Goal: Transaction & Acquisition: Purchase product/service

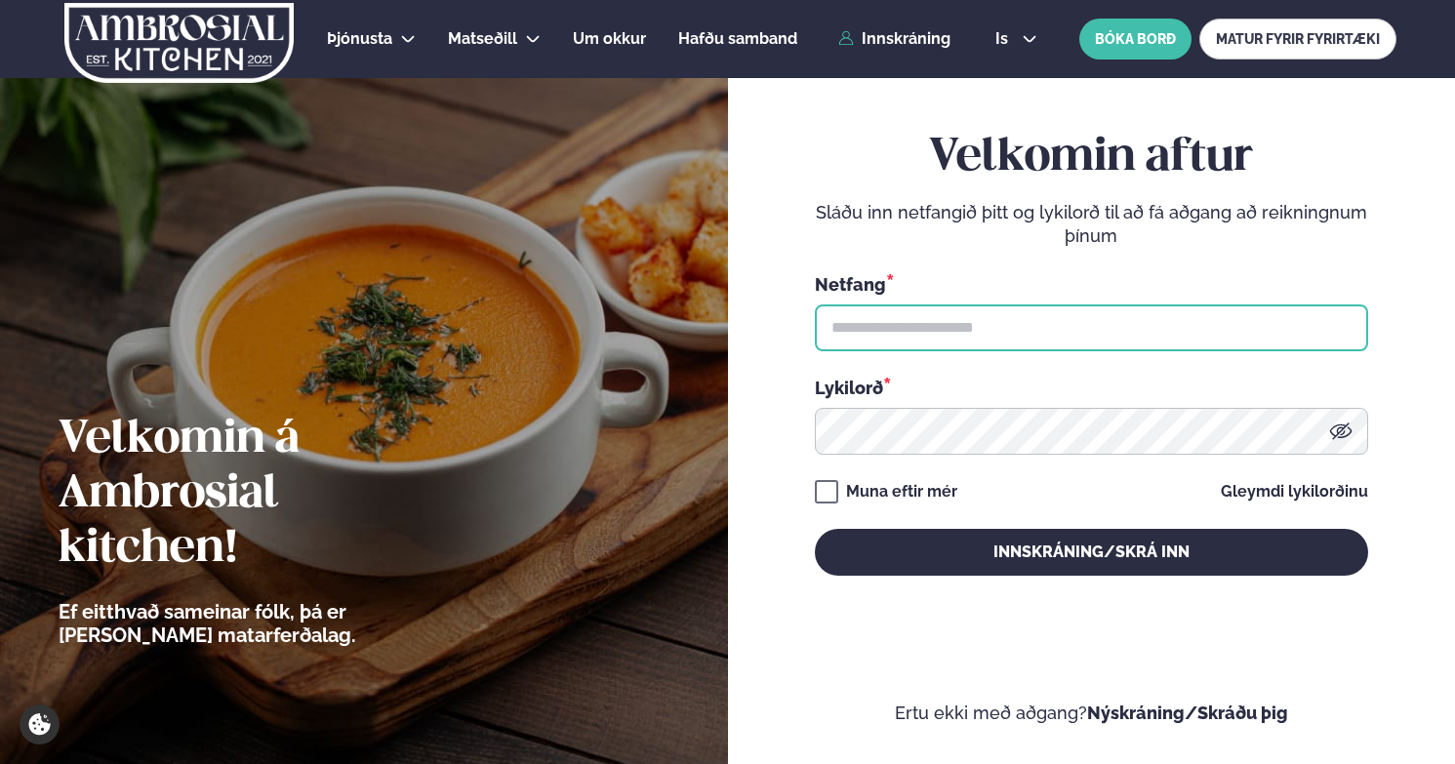
click at [902, 327] on input "text" at bounding box center [1091, 328] width 553 height 47
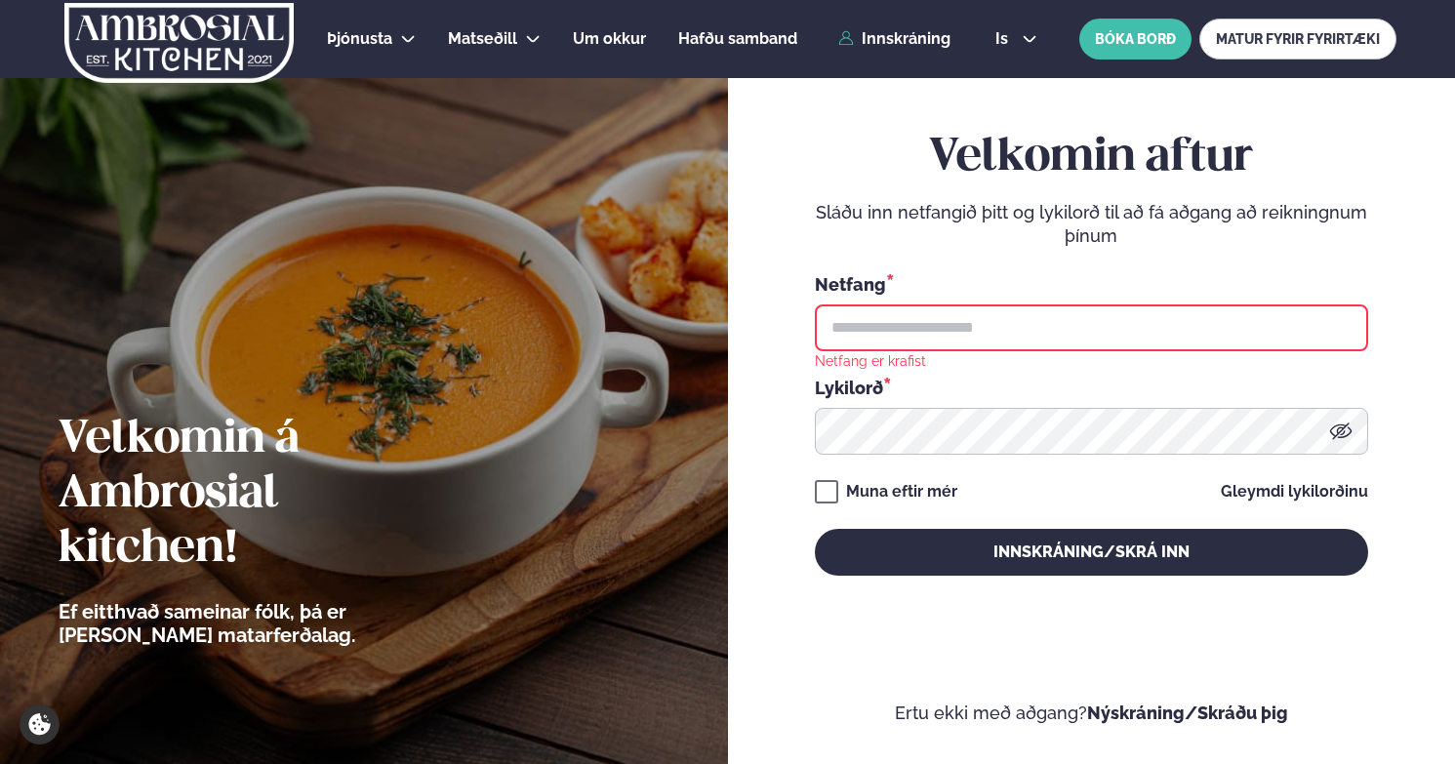
type input "**********"
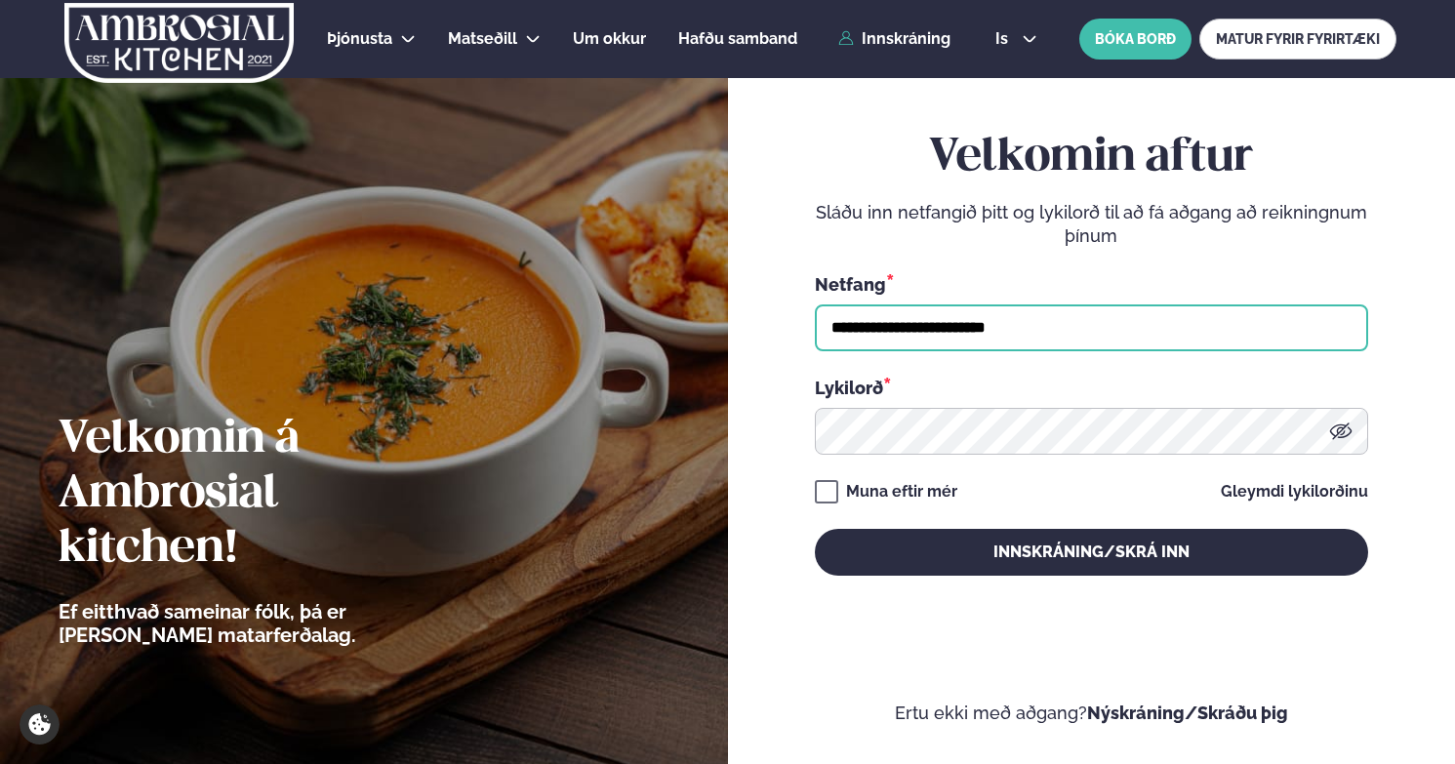
click at [815, 529] on button "Innskráning/Skrá inn" at bounding box center [1091, 552] width 553 height 47
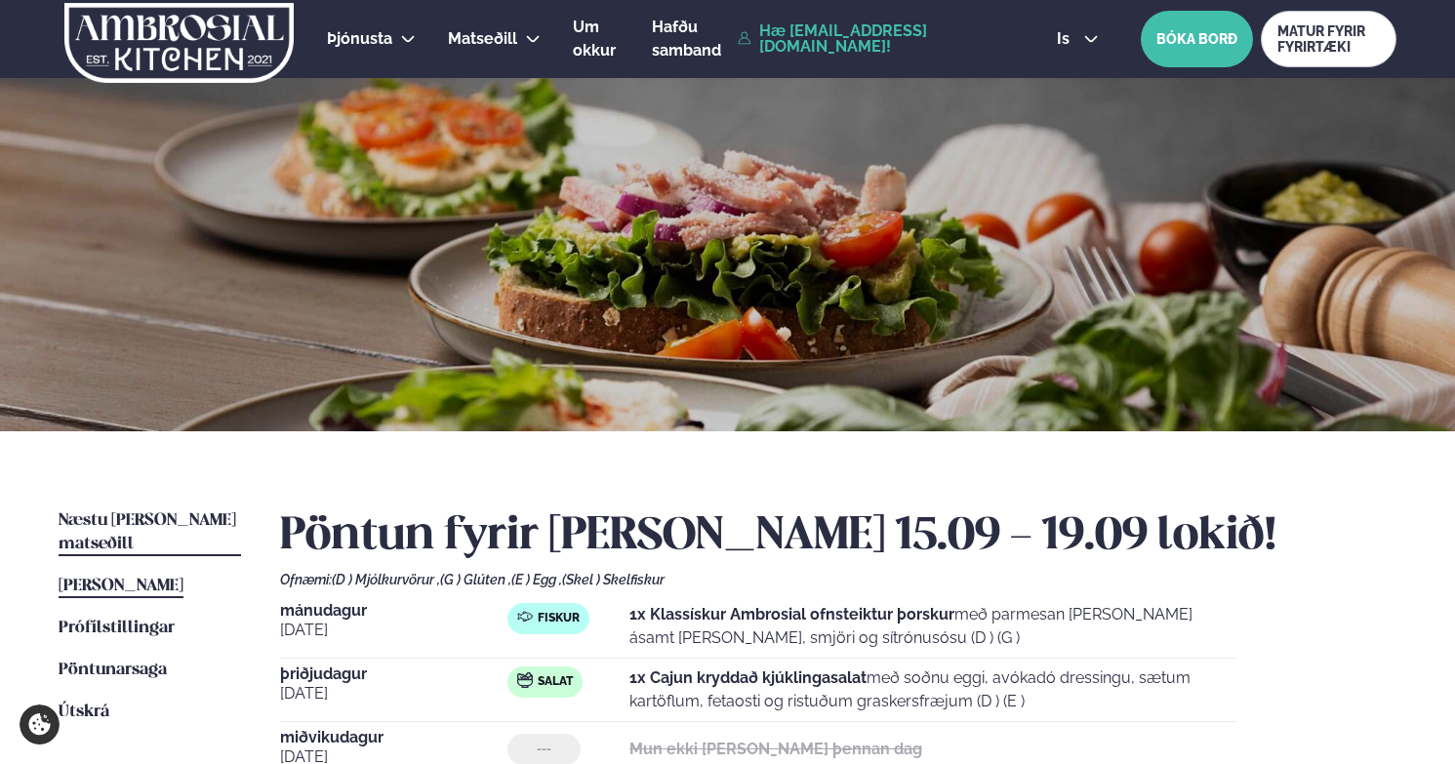
click at [134, 525] on span "Næstu [PERSON_NAME] matseðill" at bounding box center [148, 532] width 178 height 40
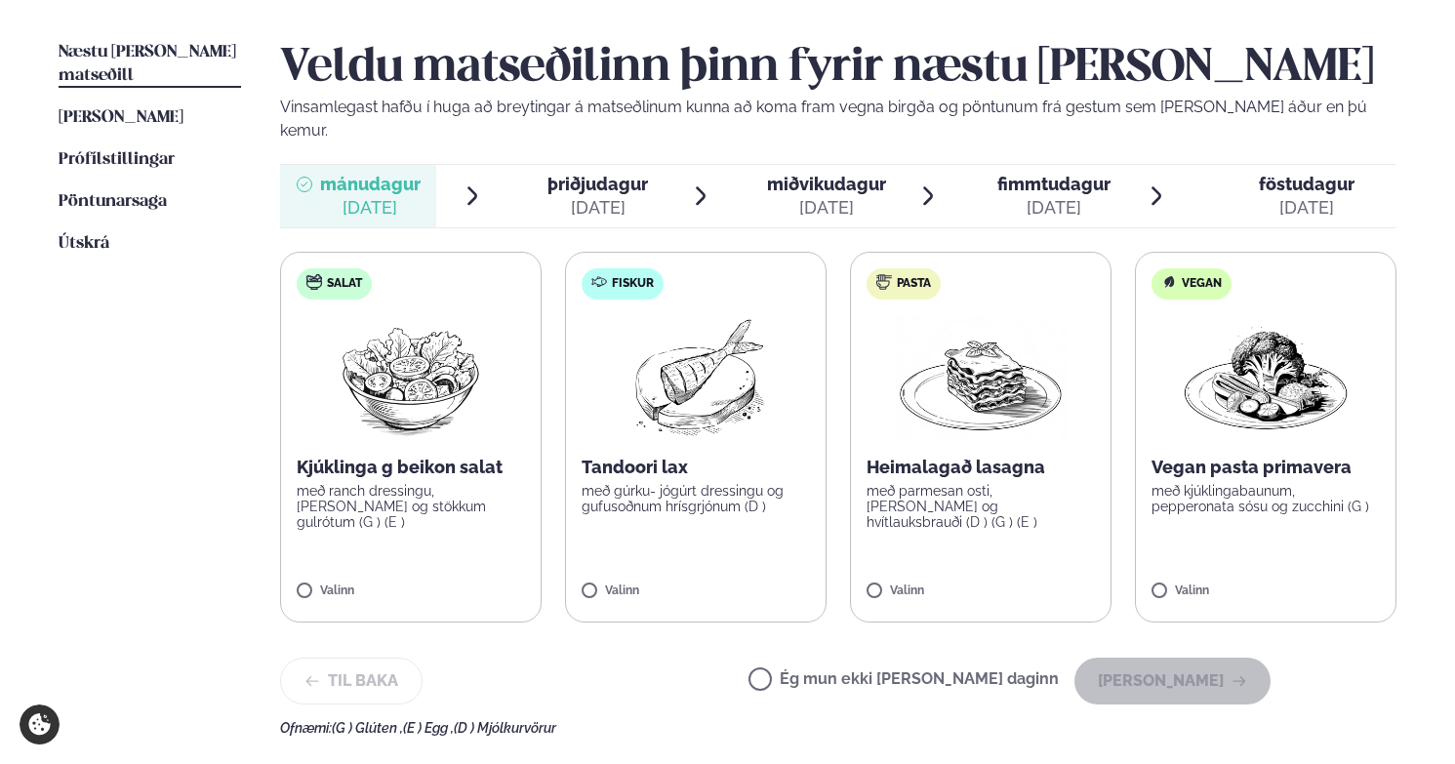
scroll to position [489, 0]
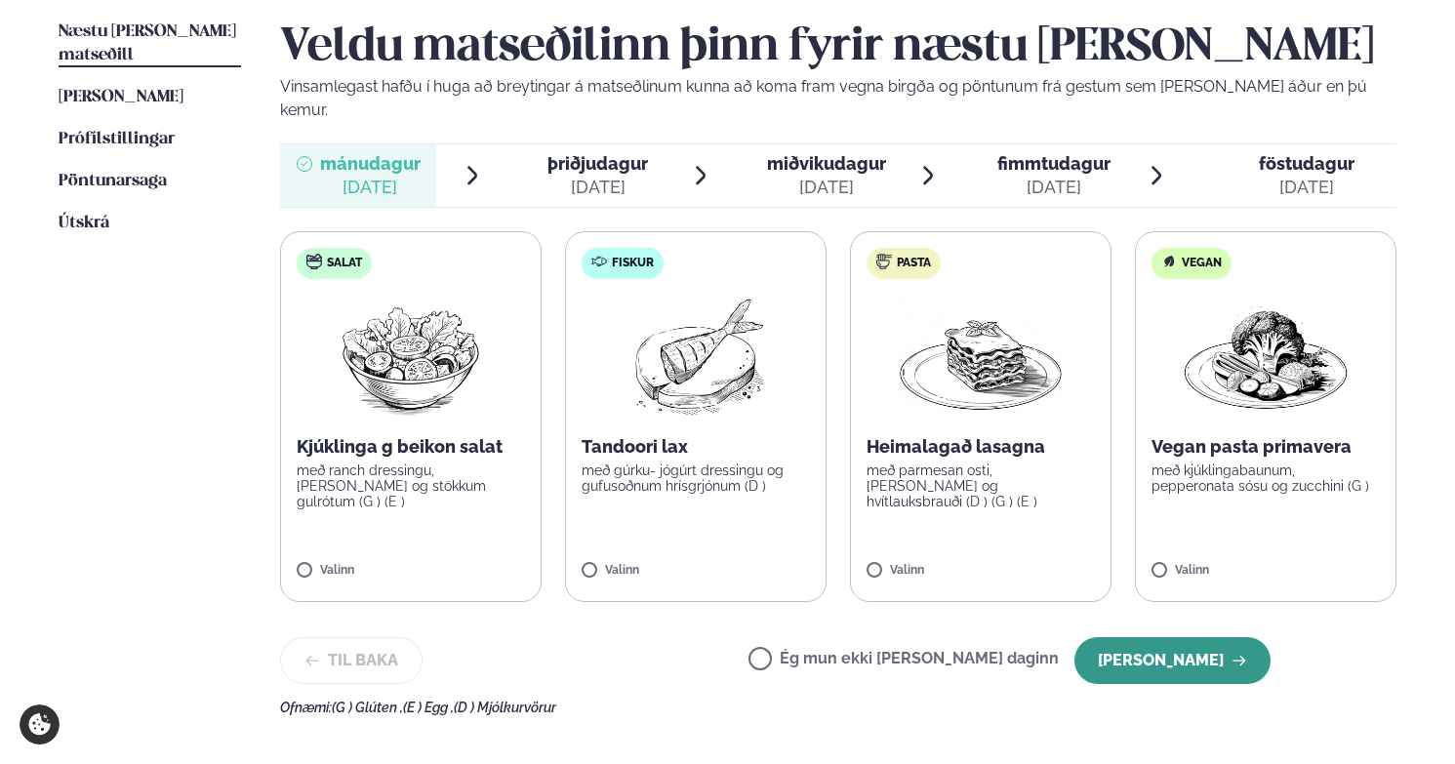
click at [1100, 637] on button "[PERSON_NAME]" at bounding box center [1173, 660] width 196 height 47
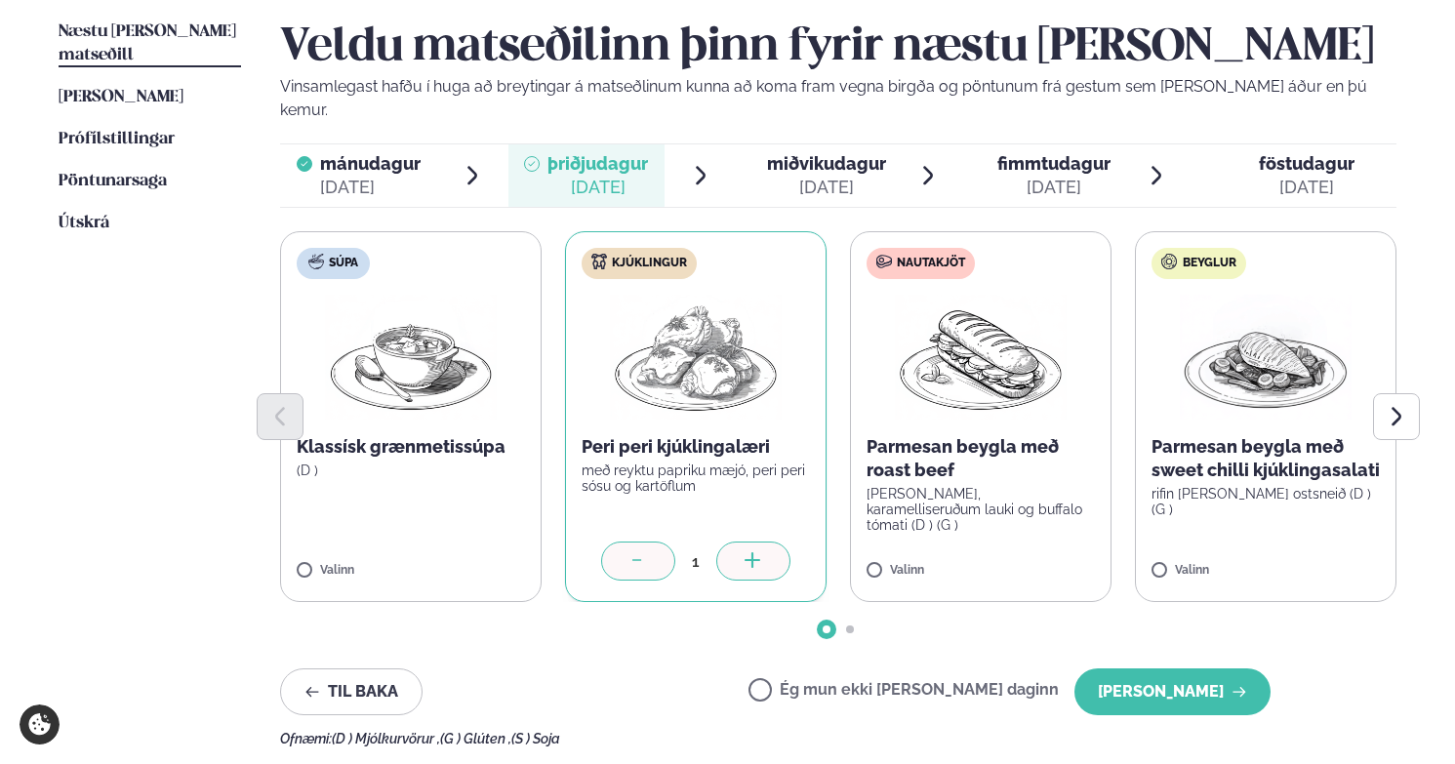
drag, startPoint x: 1162, startPoint y: 672, endPoint x: 1275, endPoint y: 556, distance: 161.5
click at [1275, 556] on div "Veldu matseðilinn þinn fyrir næstu [PERSON_NAME] Vinsamlegast hafðu í huga að b…" at bounding box center [838, 383] width 1117 height 726
click at [1167, 669] on button "[PERSON_NAME]" at bounding box center [1173, 692] width 196 height 47
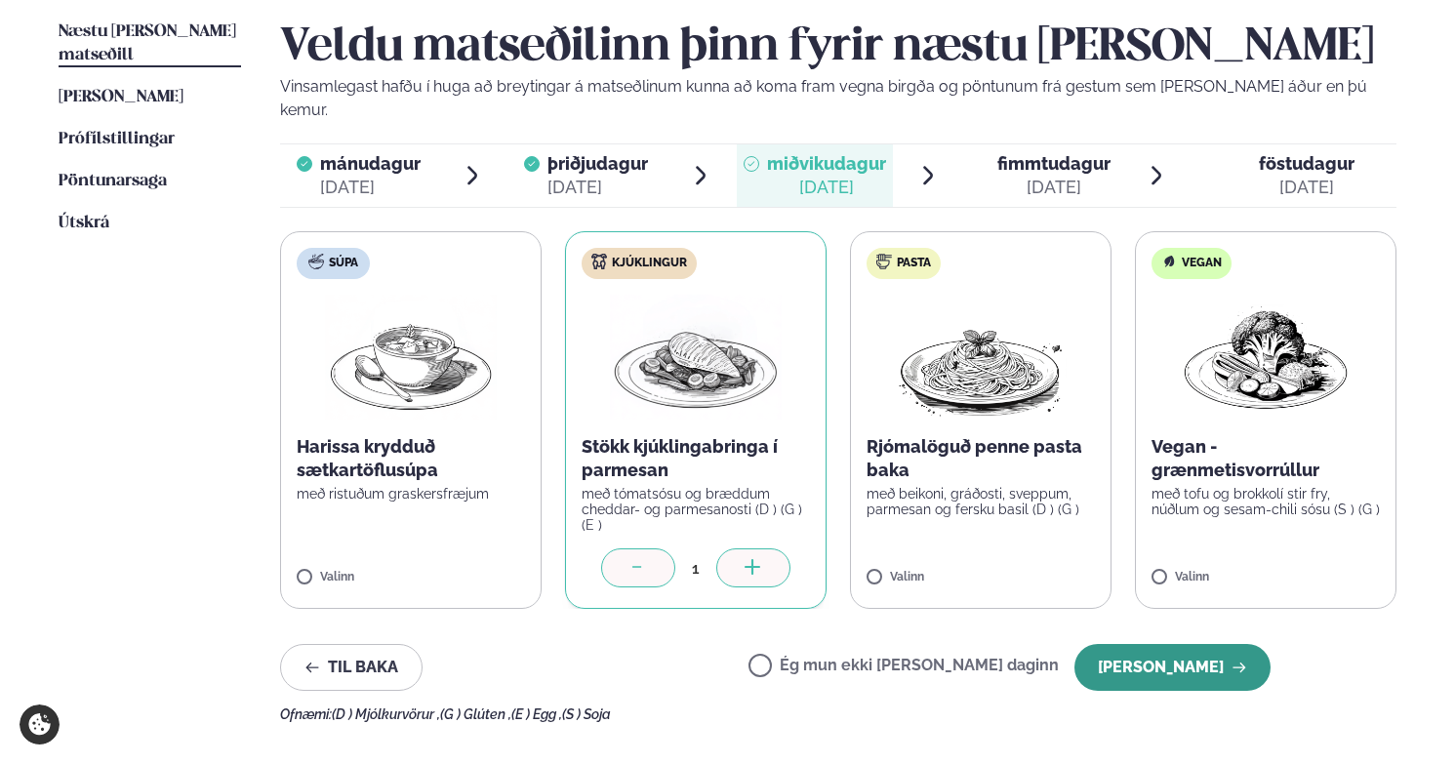
click at [1173, 648] on button "[PERSON_NAME]" at bounding box center [1173, 667] width 196 height 47
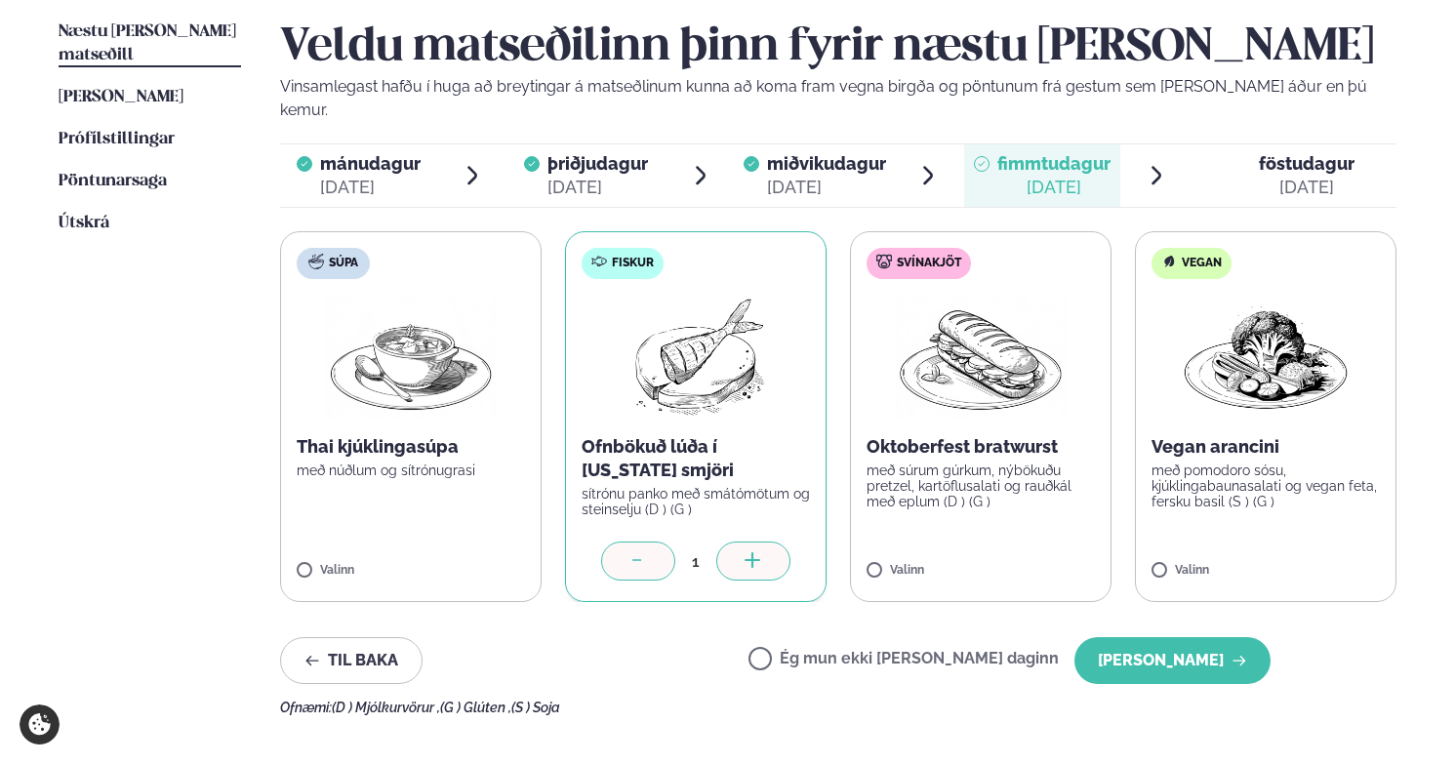
click at [644, 553] on icon at bounding box center [639, 563] width 20 height 20
click at [657, 542] on div at bounding box center [638, 561] width 74 height 39
click at [659, 542] on div at bounding box center [638, 561] width 74 height 39
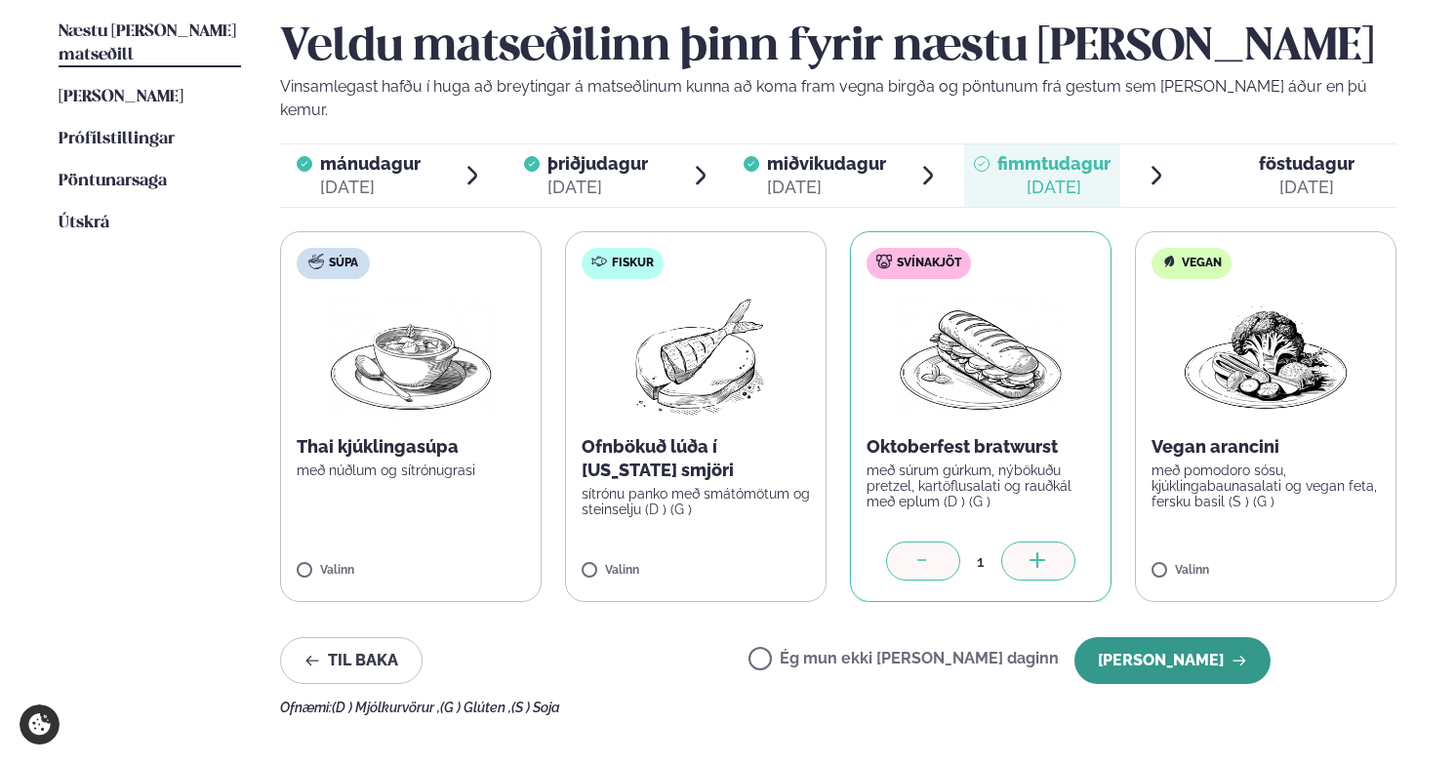
click at [1161, 640] on button "[PERSON_NAME]" at bounding box center [1173, 660] width 196 height 47
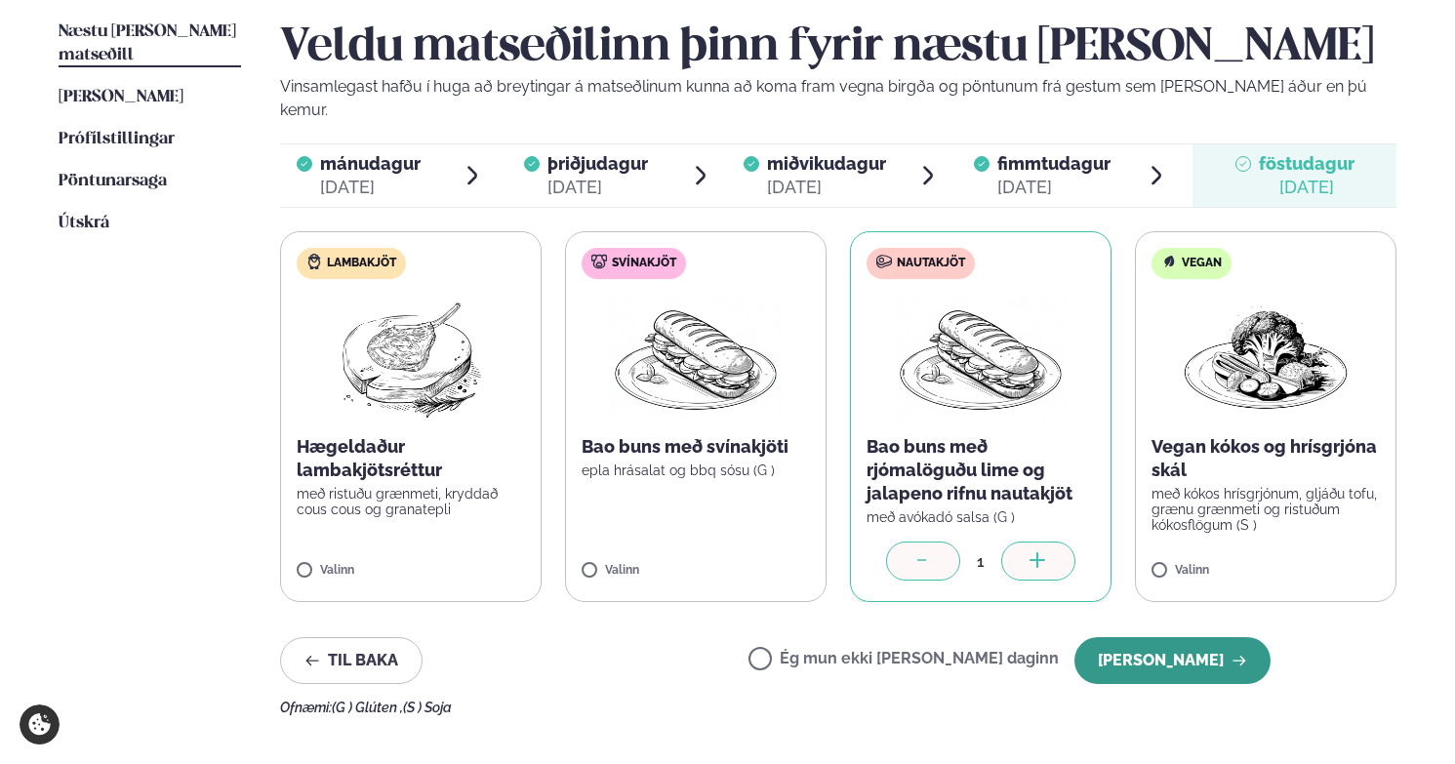
click at [1169, 637] on button "[PERSON_NAME]" at bounding box center [1173, 660] width 196 height 47
